Goal: Transaction & Acquisition: Purchase product/service

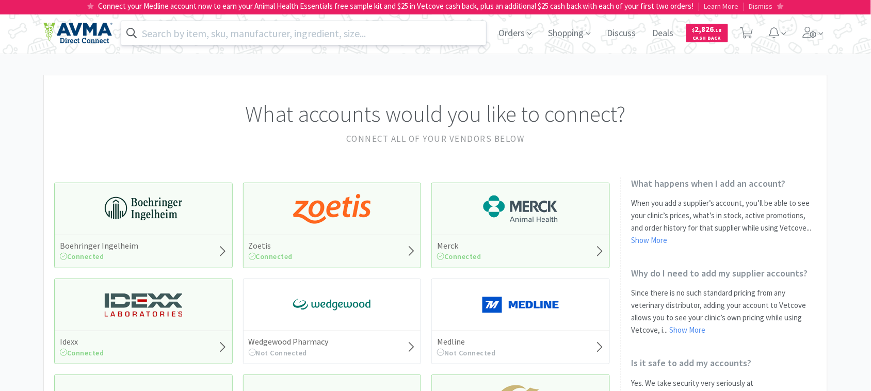
click at [273, 30] on input "text" at bounding box center [303, 33] width 365 height 24
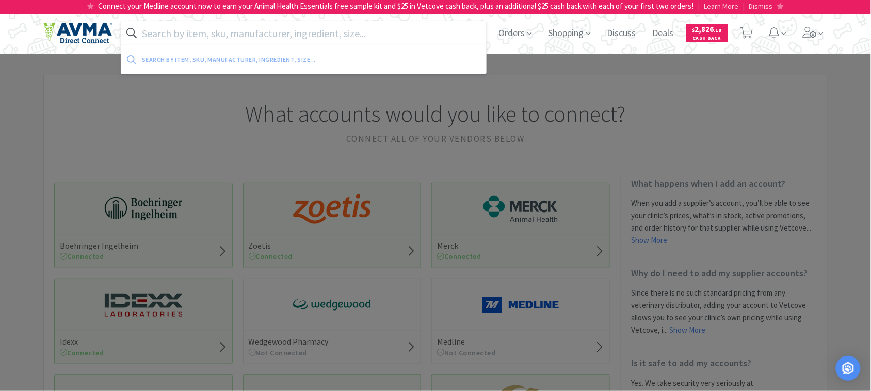
paste input "09512"
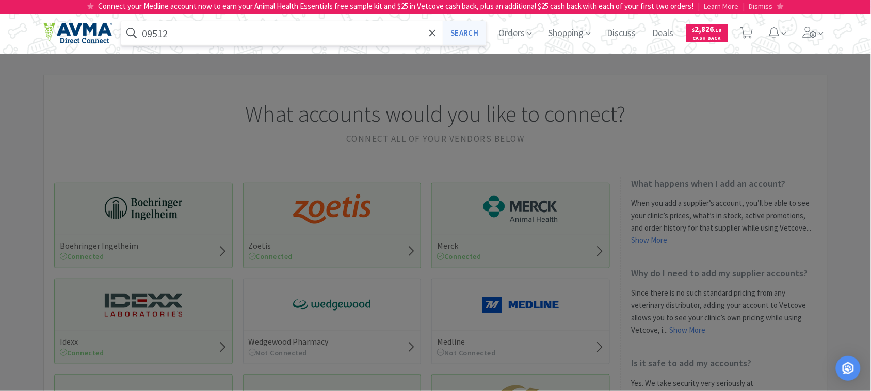
click at [455, 29] on button "Search" at bounding box center [464, 33] width 43 height 24
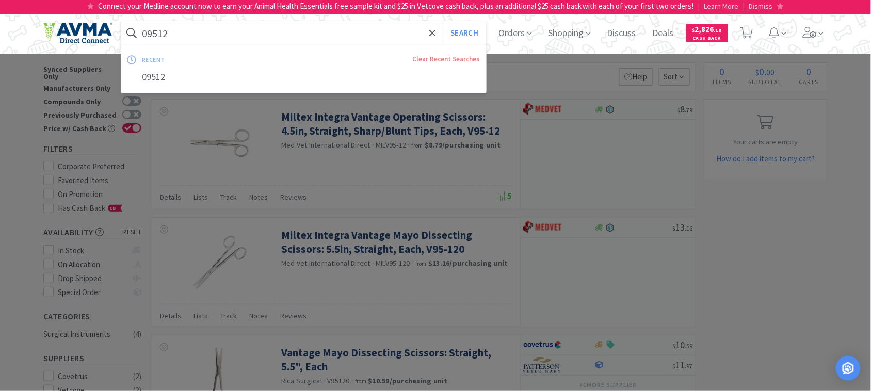
click at [286, 38] on input "09512" at bounding box center [303, 33] width 365 height 24
paste input "63877"
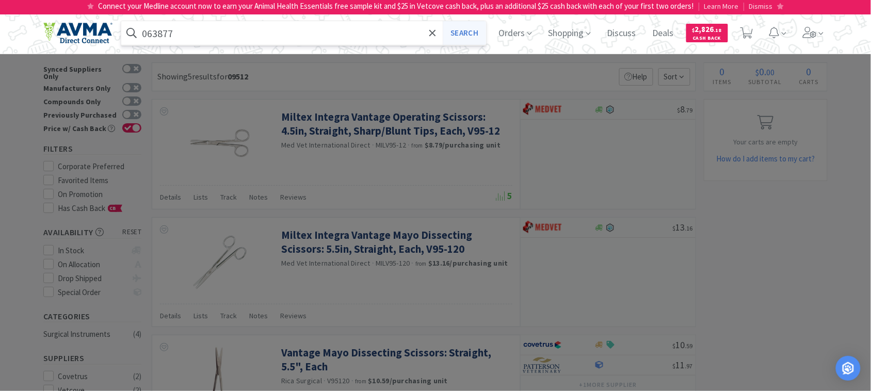
type input "063877"
click at [464, 34] on button "Search" at bounding box center [464, 33] width 43 height 24
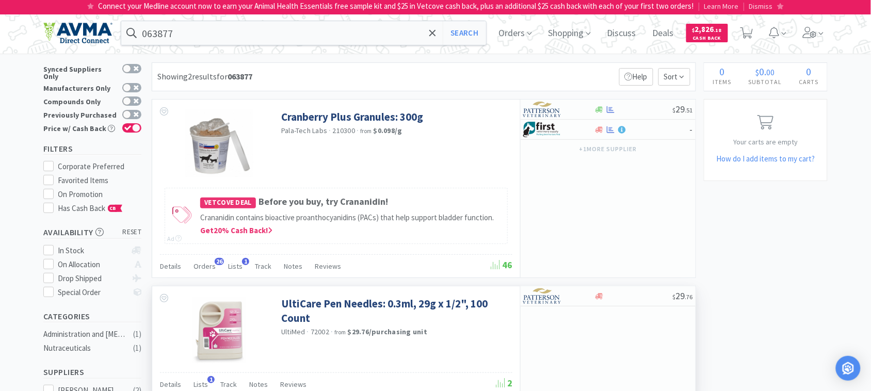
scroll to position [65, 0]
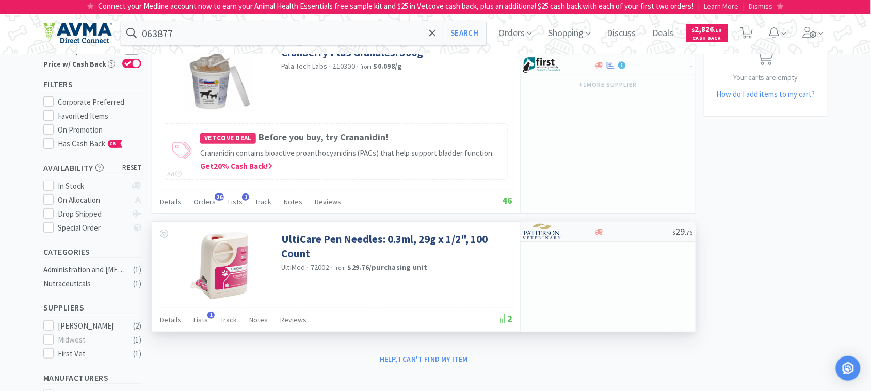
click at [532, 231] on img at bounding box center [542, 231] width 39 height 15
select select "1"
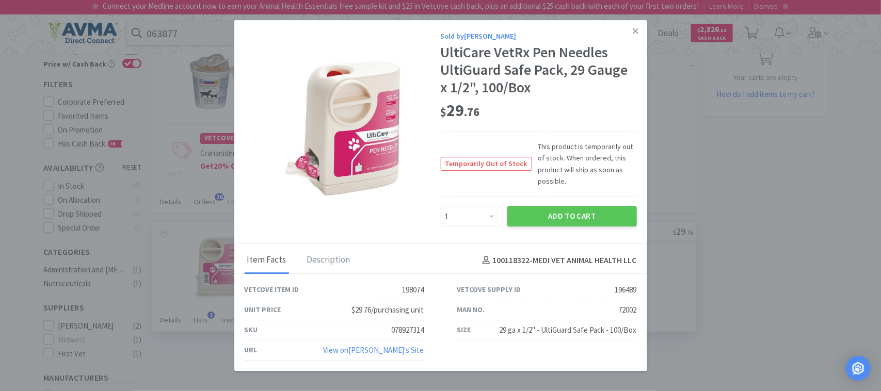
click at [399, 324] on div "078927314" at bounding box center [408, 330] width 33 height 12
copy div "078927314"
drag, startPoint x: 624, startPoint y: 177, endPoint x: 528, endPoint y: 151, distance: 99.1
click at [532, 151] on span "This product is temporarily out of stock. When ordered, this product will ship …" at bounding box center [584, 164] width 105 height 46
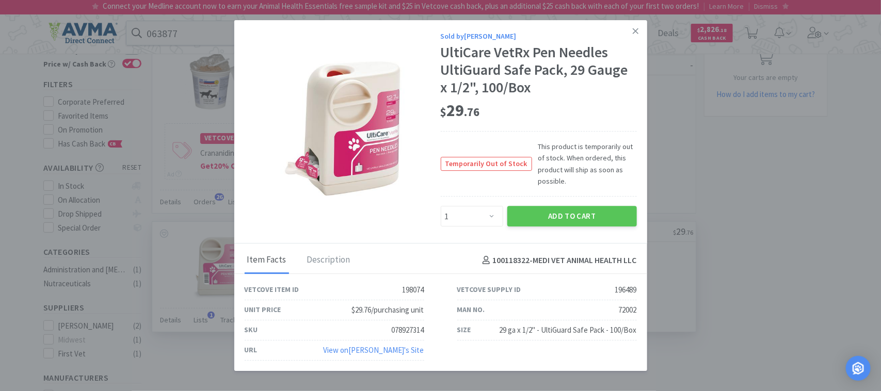
click at [497, 185] on div "Temporarily Out of Stock This product is temporarily out of stock. When ordered…" at bounding box center [539, 164] width 196 height 66
drag, startPoint x: 620, startPoint y: 177, endPoint x: 552, endPoint y: 168, distance: 68.8
click at [552, 168] on span "This product is temporarily out of stock. When ordered, this product will ship …" at bounding box center [584, 164] width 105 height 46
copy span "When ordered, this product will ship as soon as possible."
click at [639, 33] on link at bounding box center [636, 31] width 18 height 22
